Goal: Navigation & Orientation: Find specific page/section

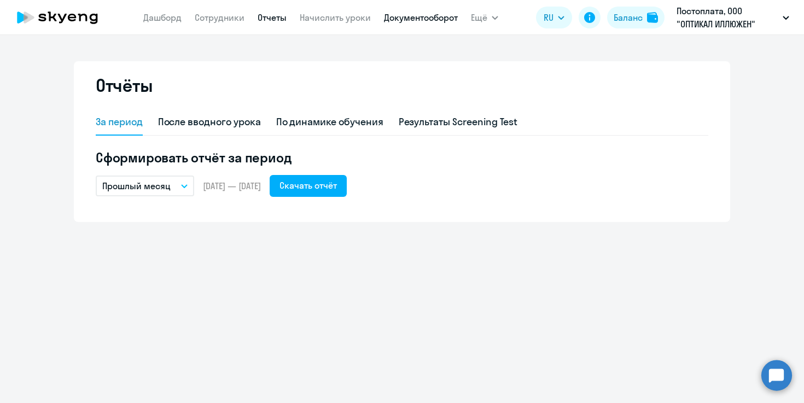
click at [406, 16] on link "Документооборот" at bounding box center [421, 17] width 74 height 11
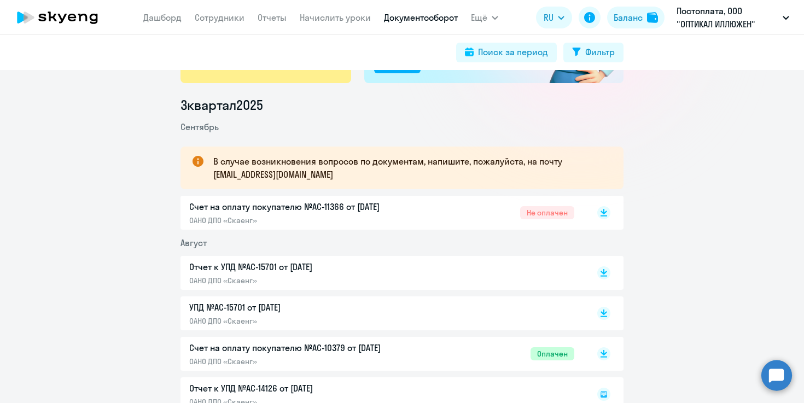
scroll to position [128, 0]
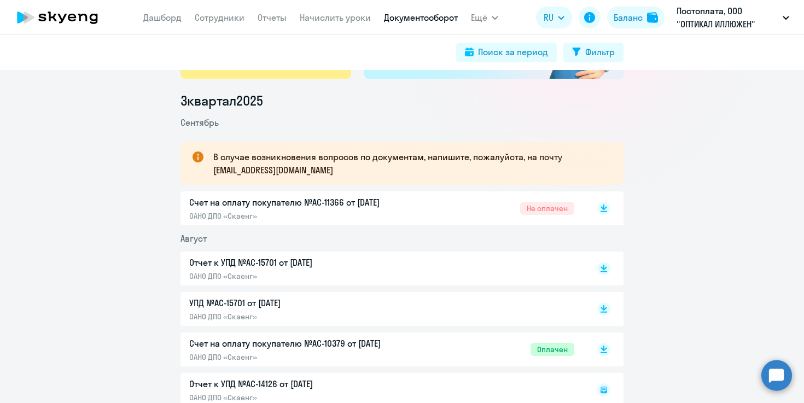
click at [550, 206] on span "Не оплачен" at bounding box center [547, 208] width 54 height 13
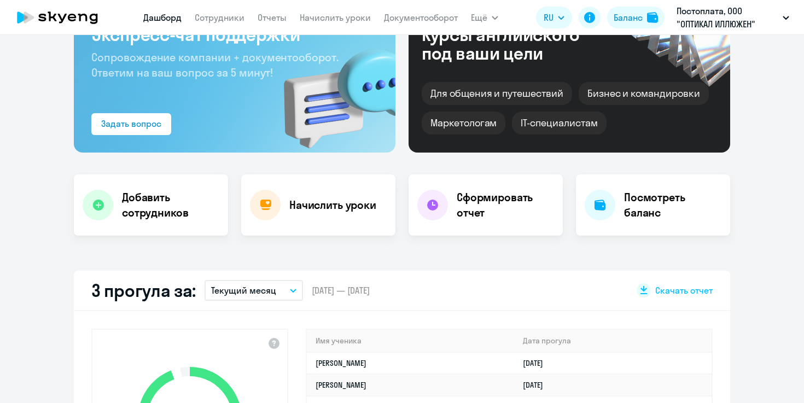
select select "30"
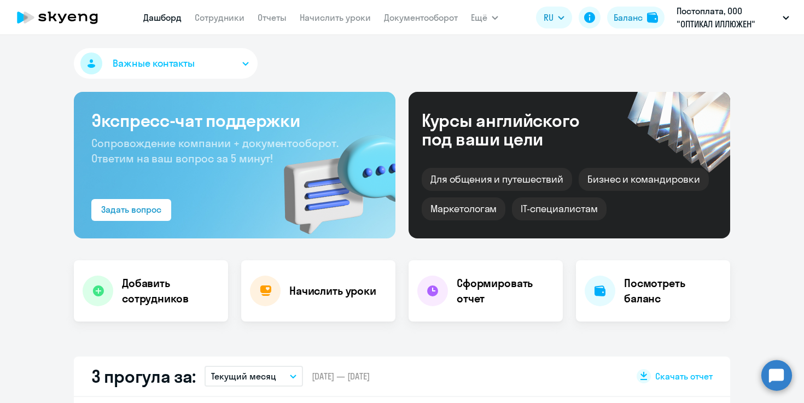
click at [274, 8] on nav "[PERSON_NAME] Отчеты Начислить уроки Документооборот" at bounding box center [300, 18] width 314 height 22
click at [274, 17] on link "Отчеты" at bounding box center [272, 17] width 29 height 11
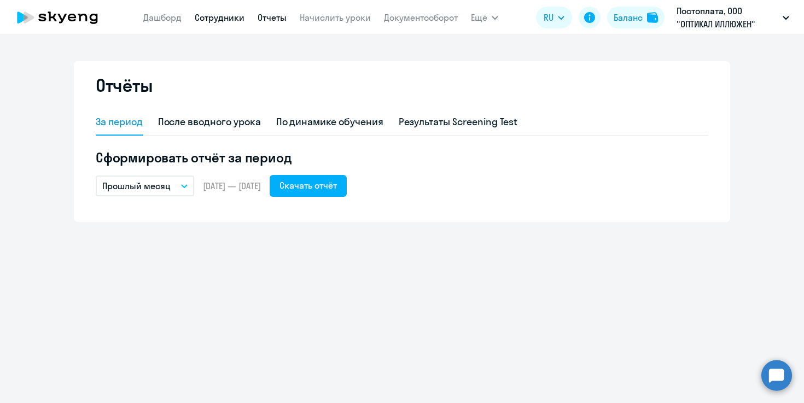
click at [212, 17] on link "Сотрудники" at bounding box center [220, 17] width 50 height 11
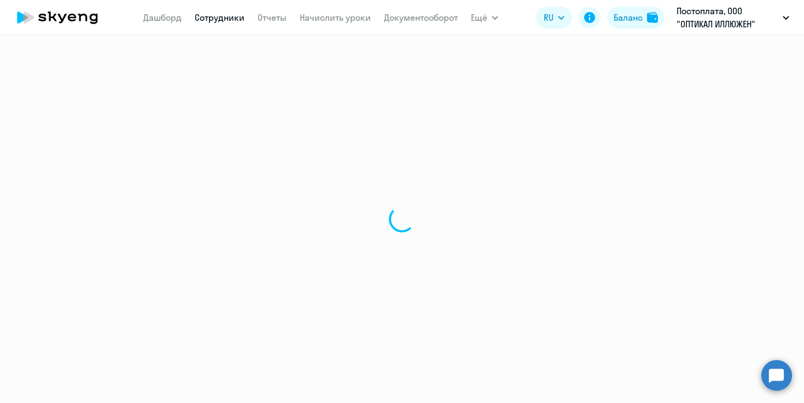
select select "30"
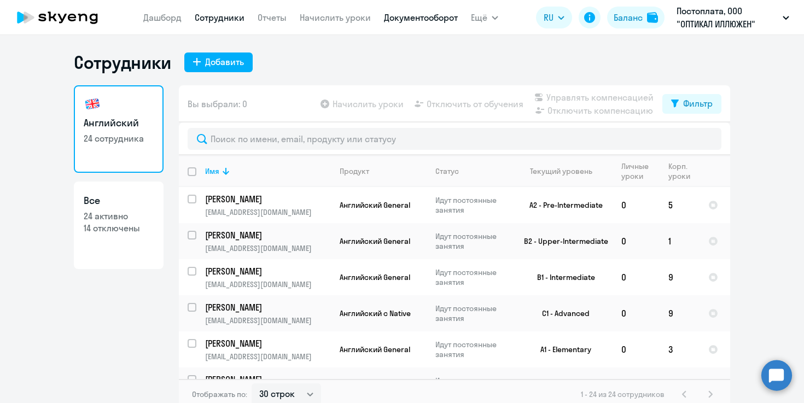
click at [408, 19] on link "Документооборот" at bounding box center [421, 17] width 74 height 11
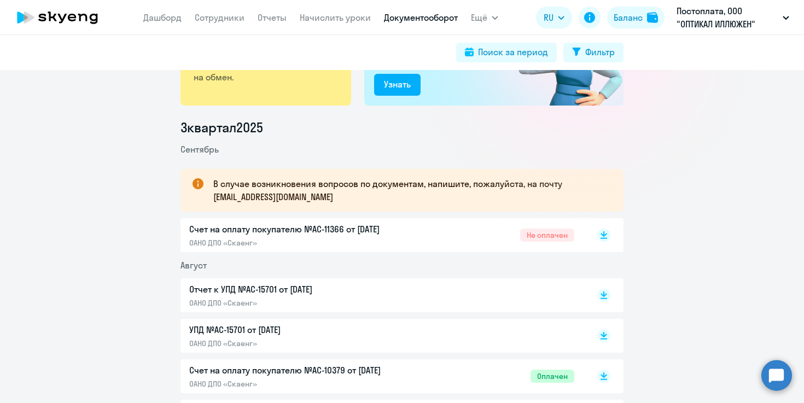
scroll to position [126, 0]
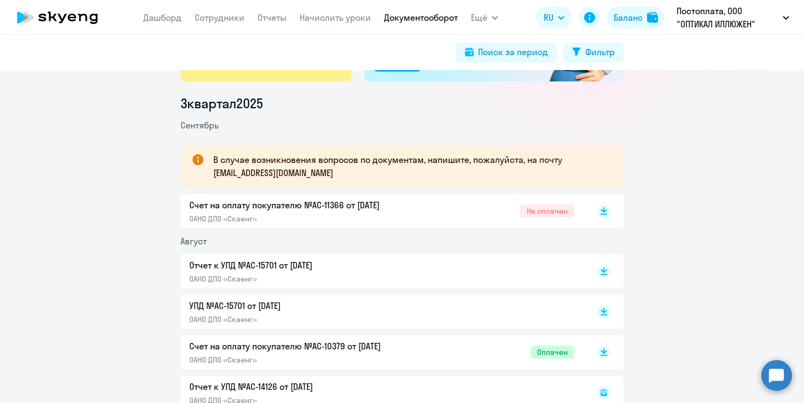
click at [364, 270] on p "Отчет к УПД №AC-15701 от [DATE]" at bounding box center [304, 265] width 230 height 13
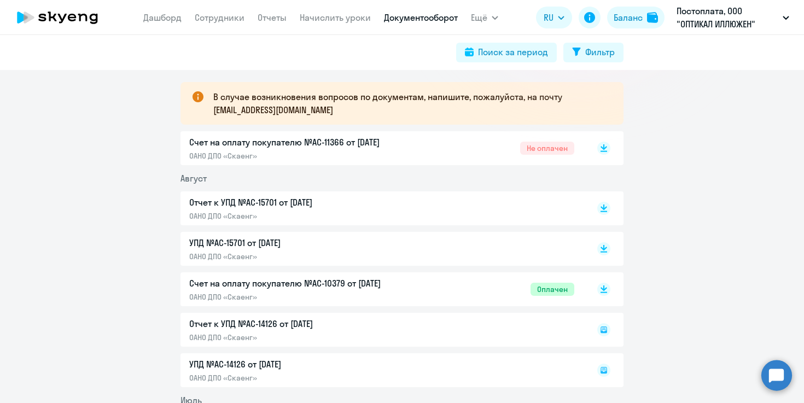
scroll to position [196, 0]
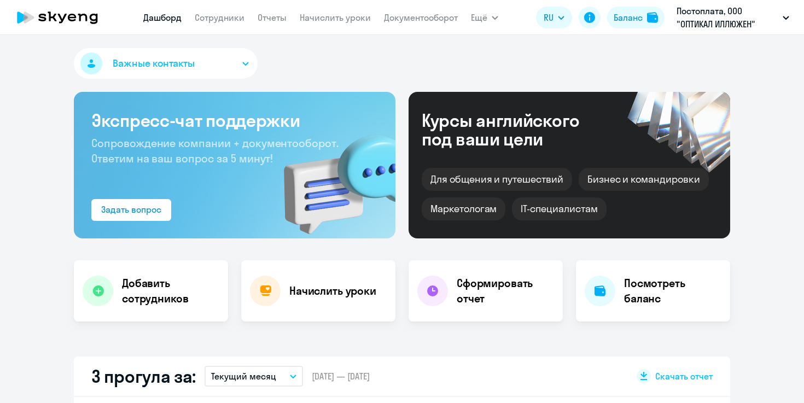
select select "30"
click at [273, 18] on link "Отчеты" at bounding box center [272, 17] width 29 height 11
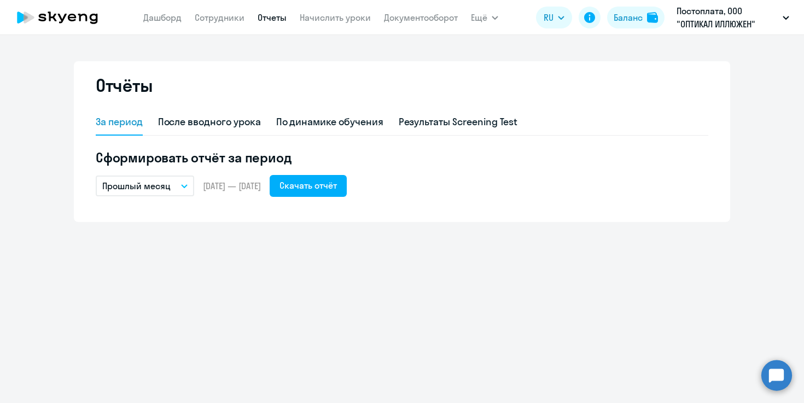
drag, startPoint x: 429, startPoint y: 212, endPoint x: 92, endPoint y: 159, distance: 341.5
click at [92, 159] on div "Отчёты За период После вводного урока По динамике обучения Результаты Screening…" at bounding box center [402, 141] width 656 height 161
click at [294, 236] on div "Отчёты За период После вводного урока По динамике обучения Результаты Screening…" at bounding box center [402, 219] width 804 height 368
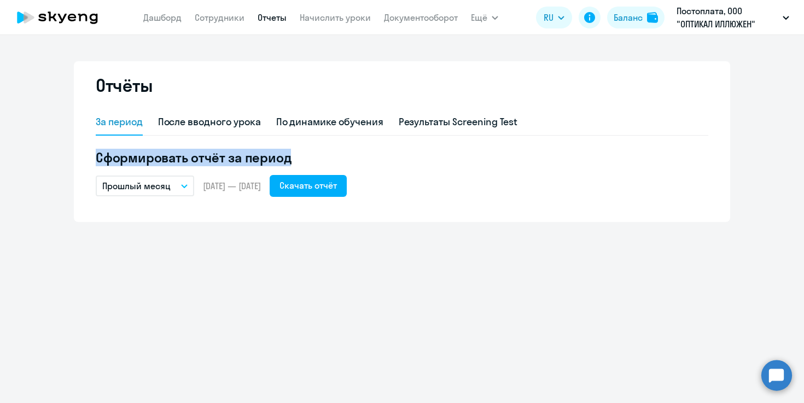
drag, startPoint x: 297, startPoint y: 163, endPoint x: 86, endPoint y: 159, distance: 211.6
click at [86, 159] on div "Отчёты За период После вводного урока По динамике обучения Результаты Screening…" at bounding box center [402, 141] width 656 height 161
copy h5 "Сформировать отчёт за период"
click at [420, 14] on link "Документооборот" at bounding box center [421, 17] width 74 height 11
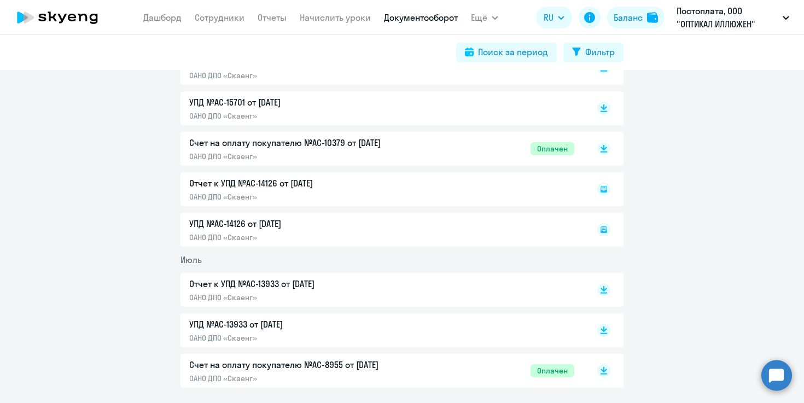
scroll to position [86, 0]
